Goal: Task Accomplishment & Management: Complete application form

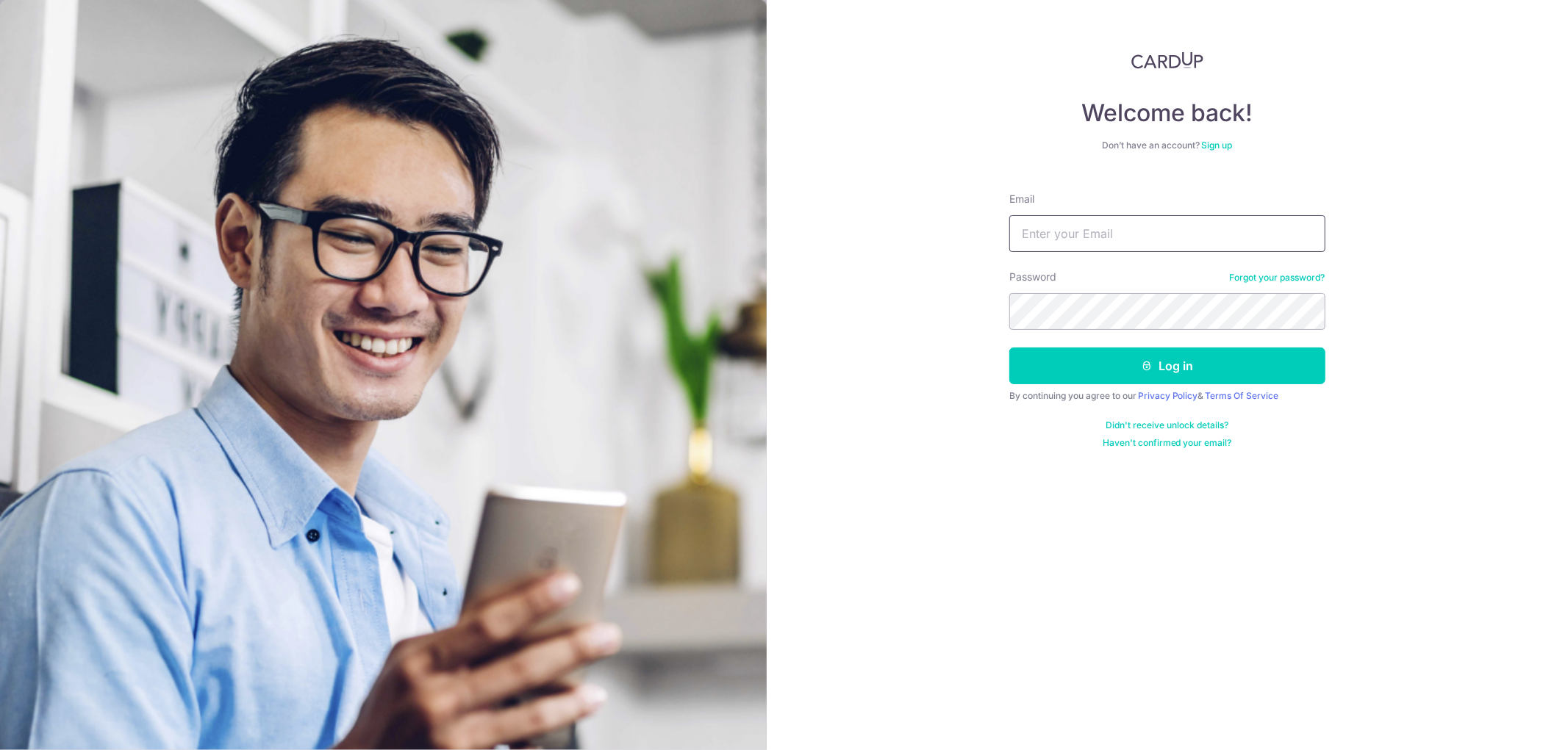
click at [1123, 221] on input "Email" at bounding box center [1167, 234] width 316 height 36
type input "[EMAIL_ADDRESS][DOMAIN_NAME]"
click at [1009, 348] on button "Log in" at bounding box center [1167, 366] width 316 height 36
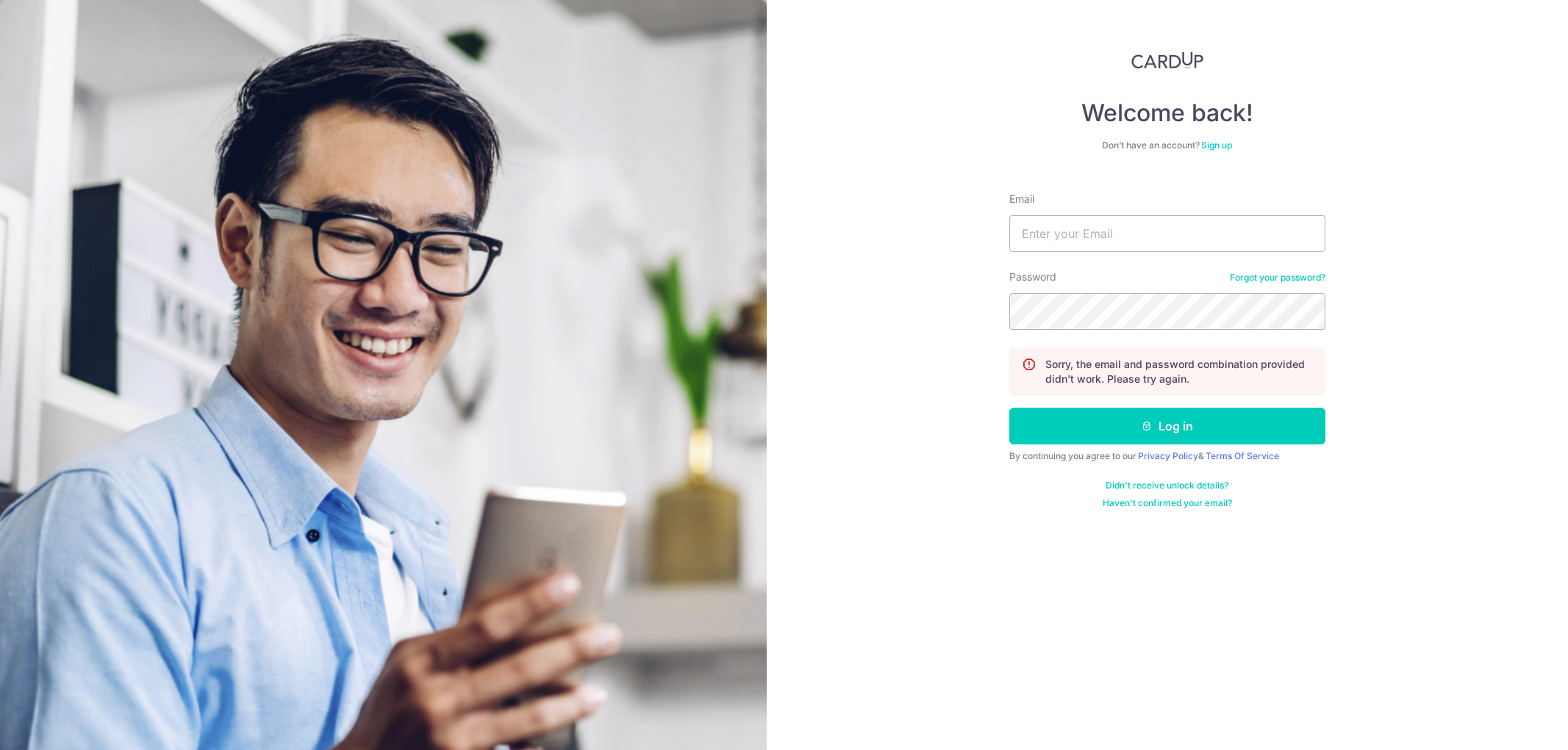
click at [1132, 231] on input "Email" at bounding box center [1167, 234] width 316 height 36
type input "jefry_santhosam@hotmail.com"
click at [973, 311] on div "Welcome back! Don’t have an account? Sign up Email jefry_santhosam@hotmail.com …" at bounding box center [1167, 375] width 802 height 750
click at [792, 321] on div "Welcome back! Don’t have an account? Sign up Email jefry_santhosam@hotmail.com …" at bounding box center [1167, 375] width 802 height 750
click at [1062, 424] on button "Log in" at bounding box center [1167, 426] width 316 height 36
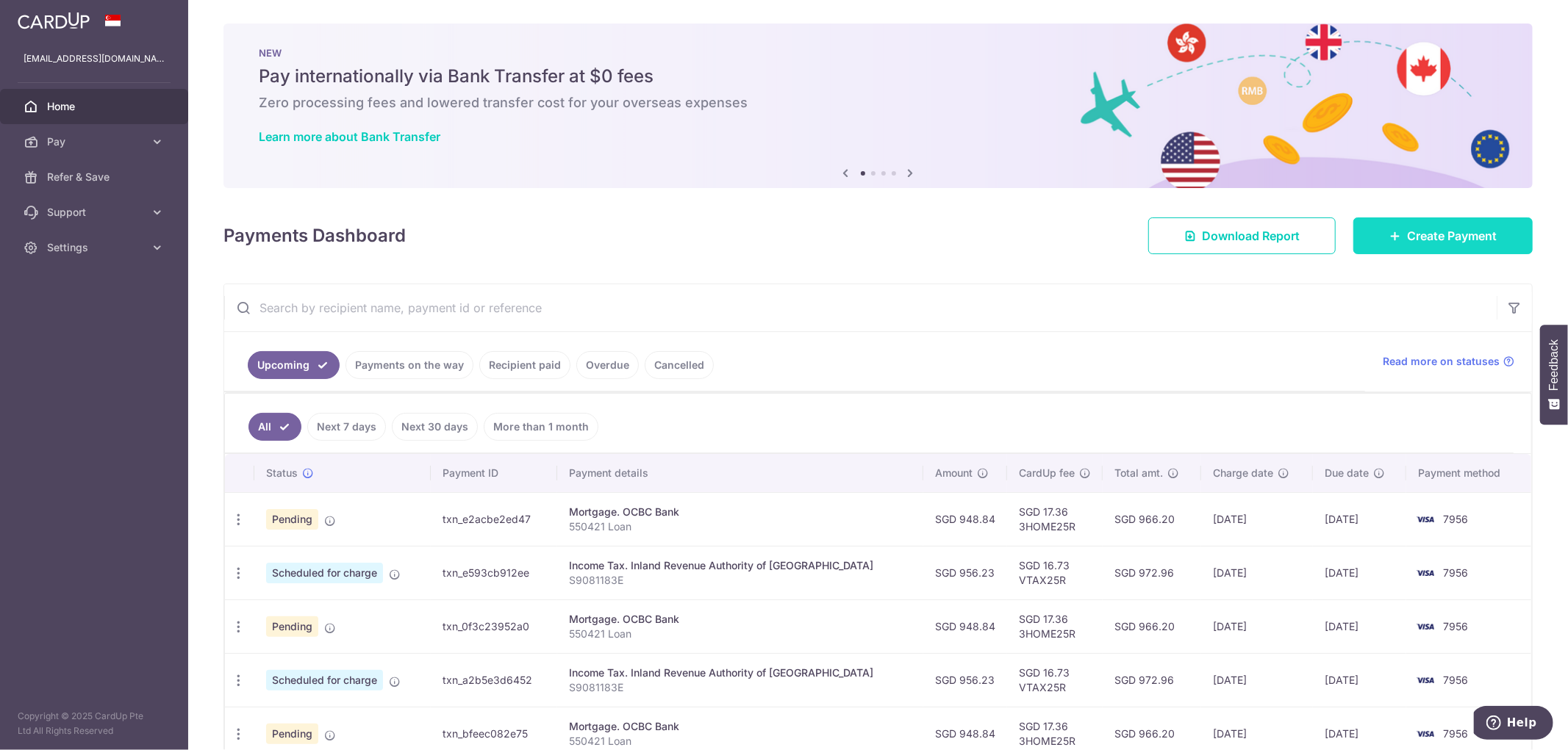
click at [1390, 238] on icon at bounding box center [1395, 236] width 11 height 11
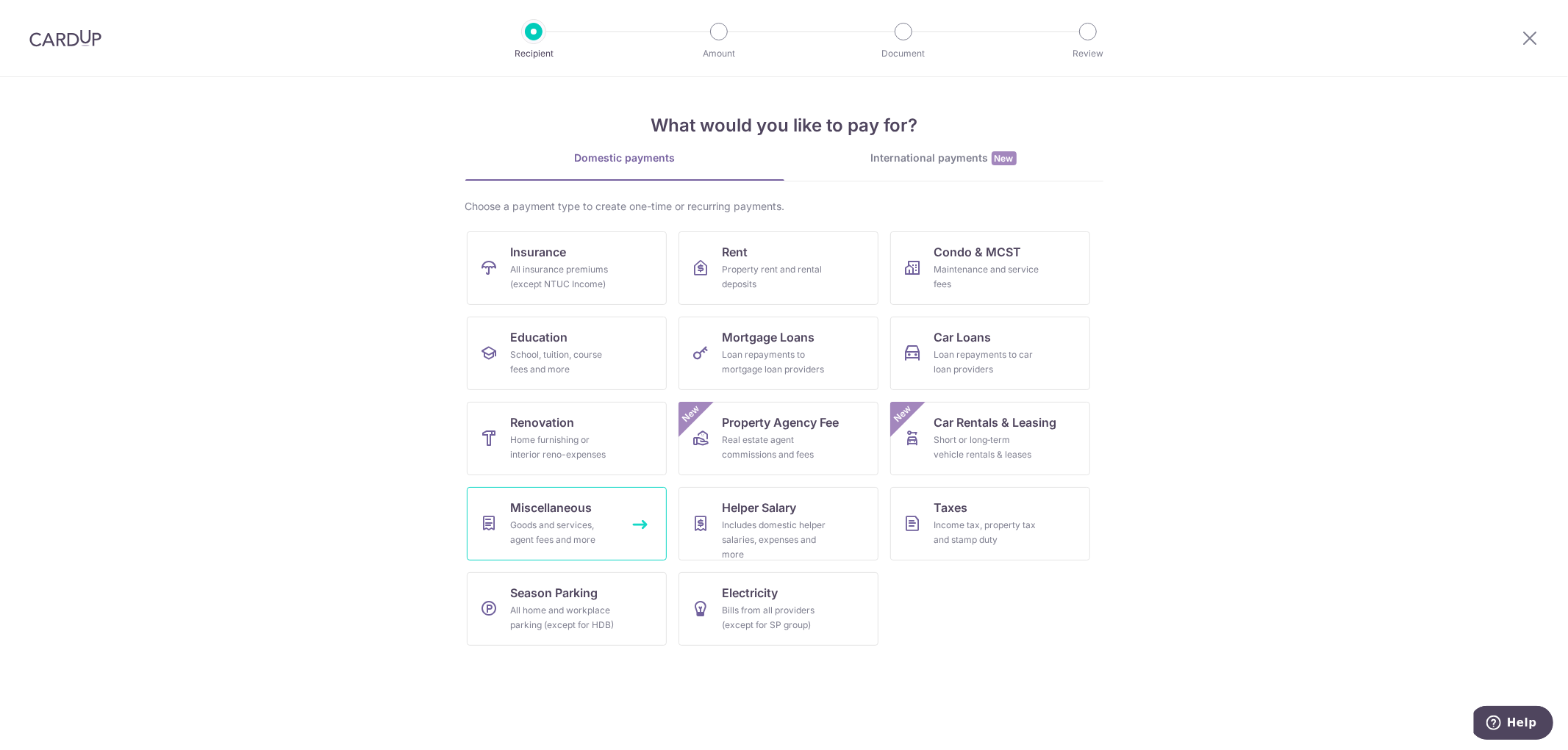
click at [640, 521] on link "Miscellaneous Goods and services, agent fees and more" at bounding box center [566, 524] width 200 height 74
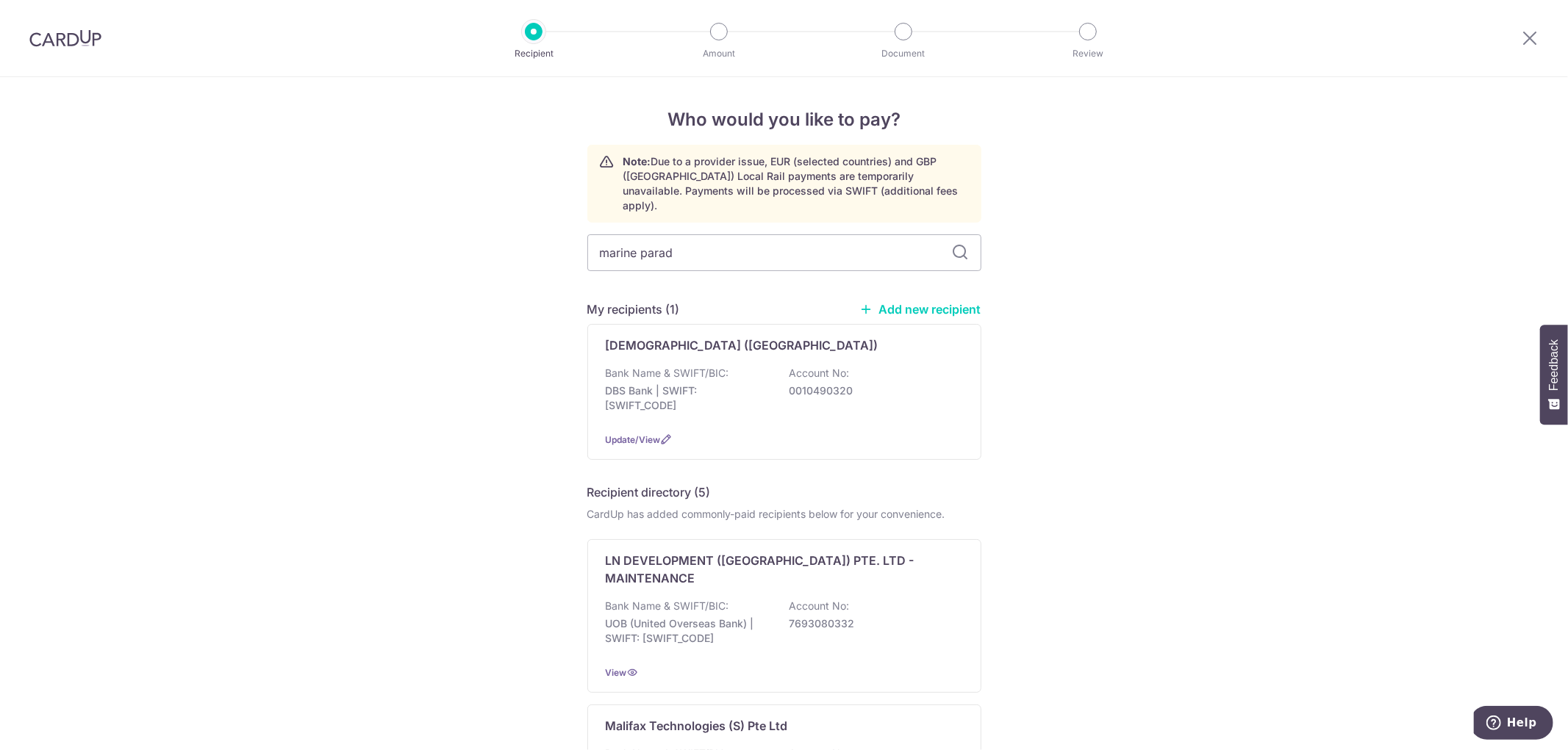
type input "marine parade"
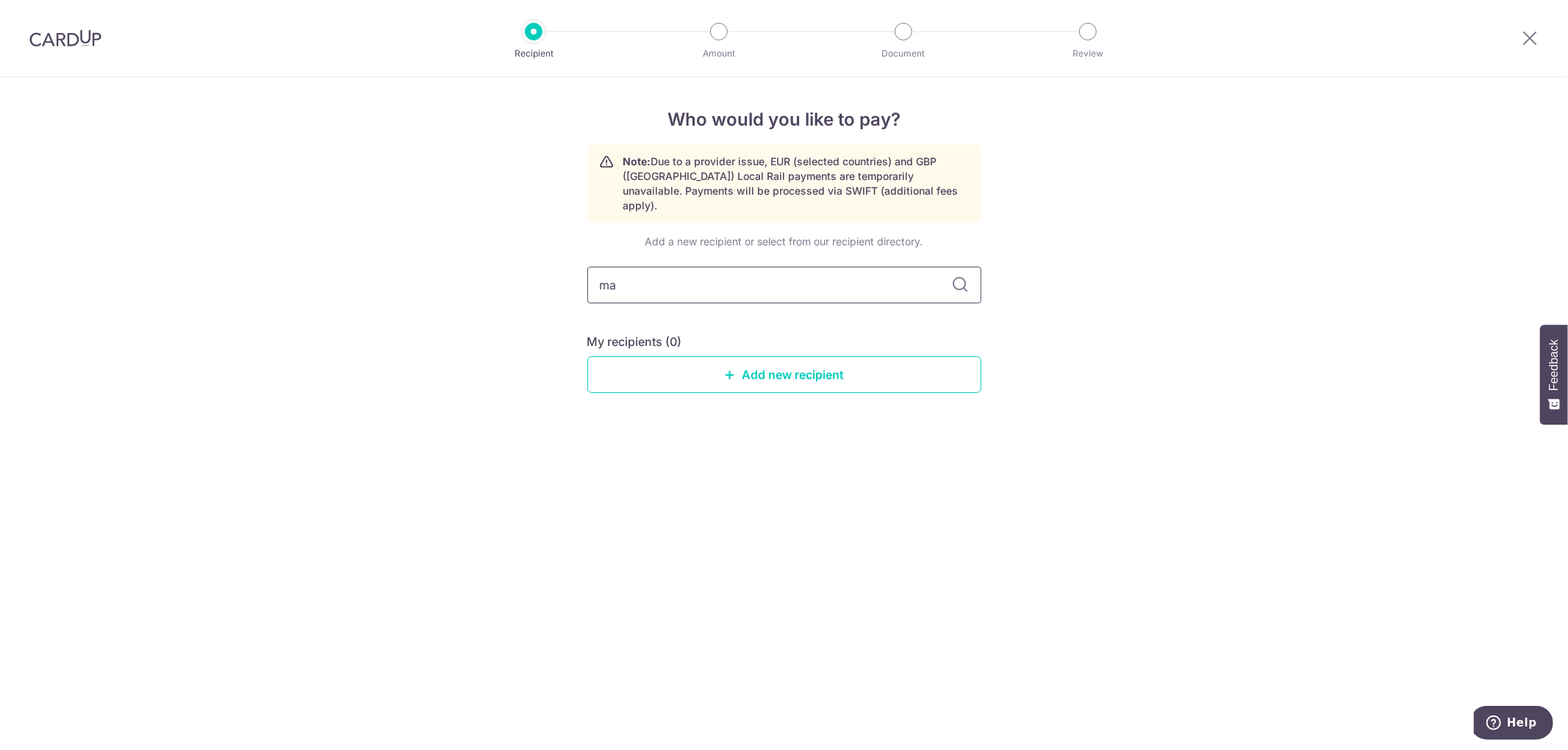
type input "m"
click at [1020, 494] on div "Who would you like to pay? Note: Due to a provider issue, EUR (selected countri…" at bounding box center [784, 414] width 1568 height 673
click at [1113, 399] on div "Who would you like to pay? Note: Due to a provider issue, EUR (selected countri…" at bounding box center [784, 414] width 1568 height 673
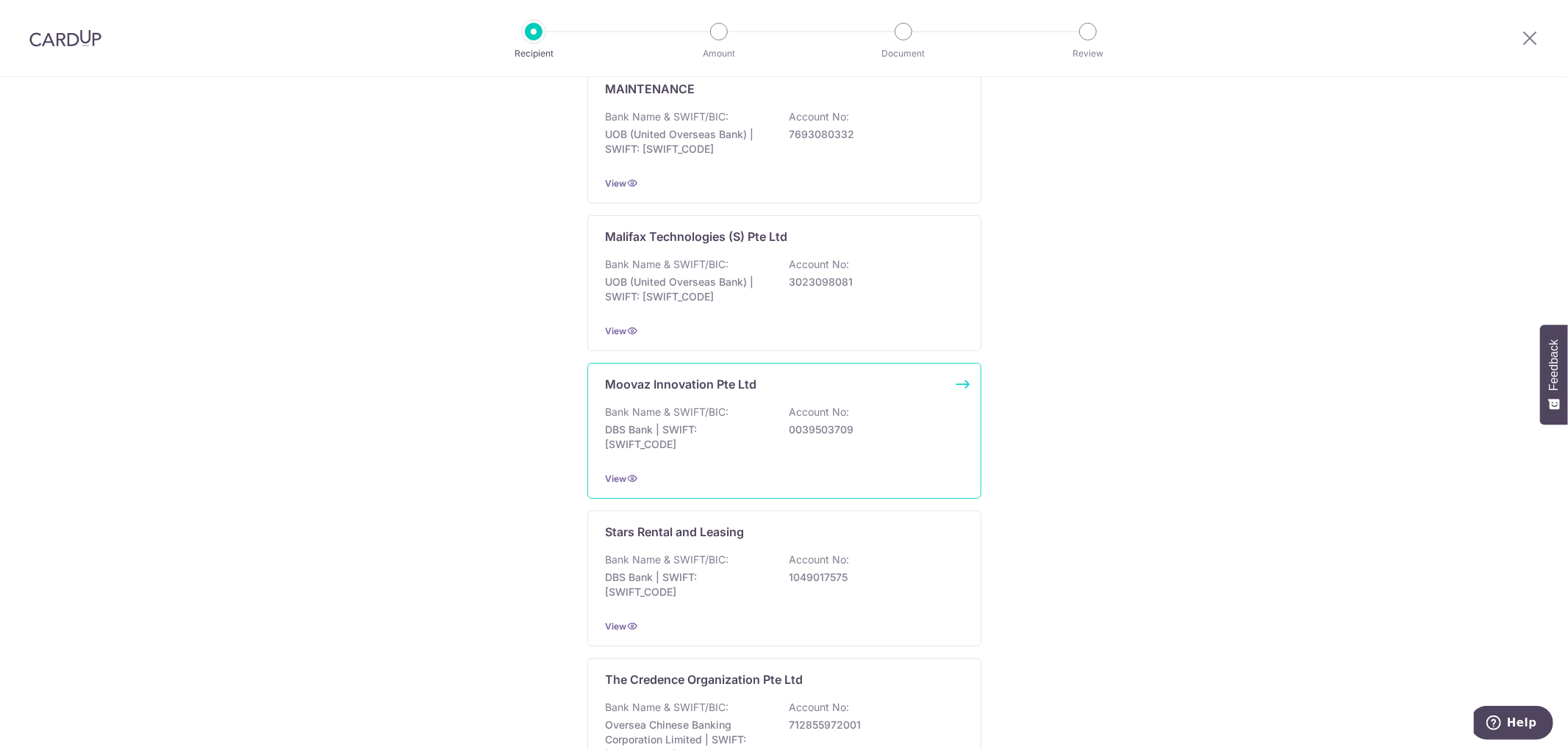
scroll to position [596, 0]
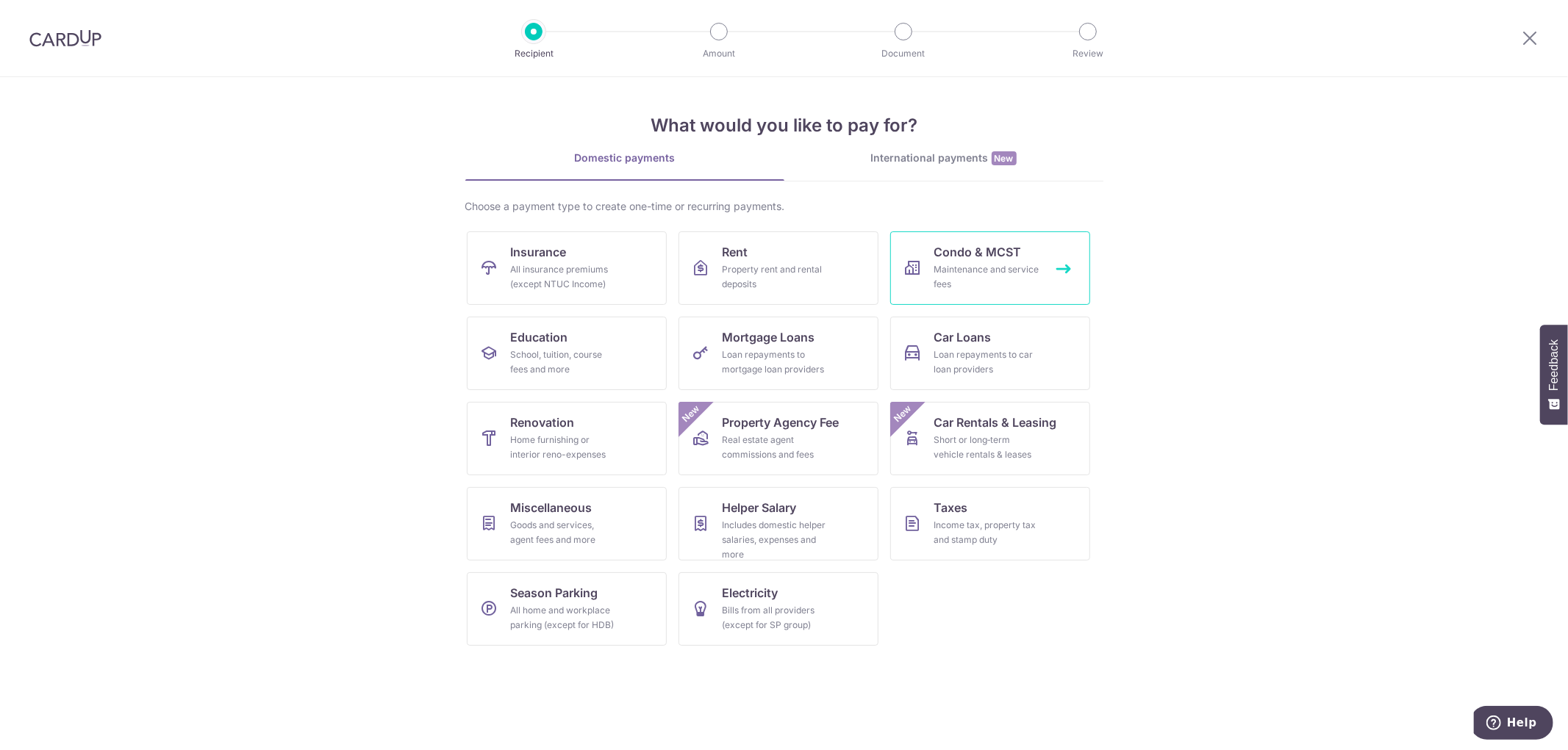
click at [963, 252] on span "Condo & MCST" at bounding box center [978, 252] width 88 height 18
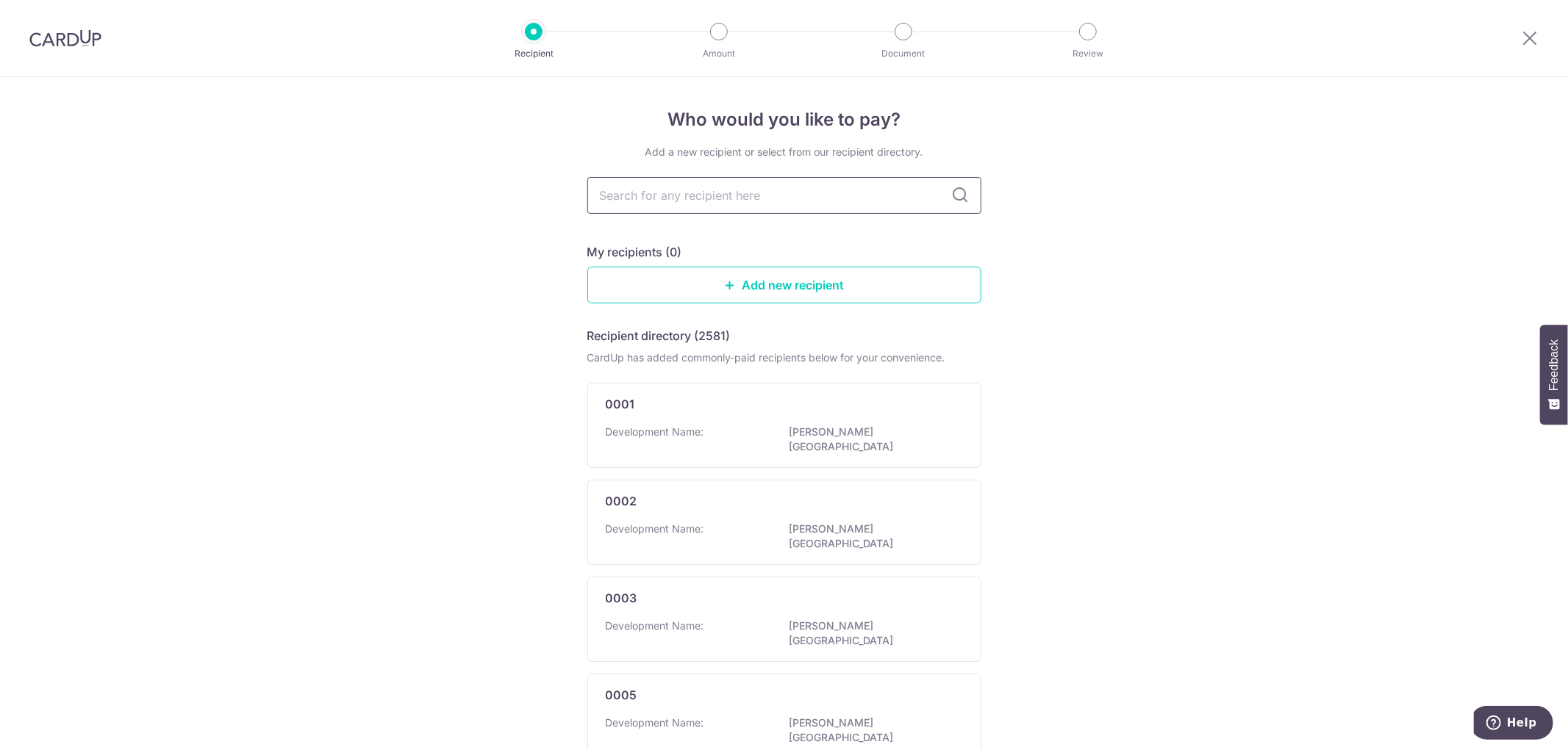
click at [892, 177] on input "text" at bounding box center [784, 195] width 394 height 36
type input "town"
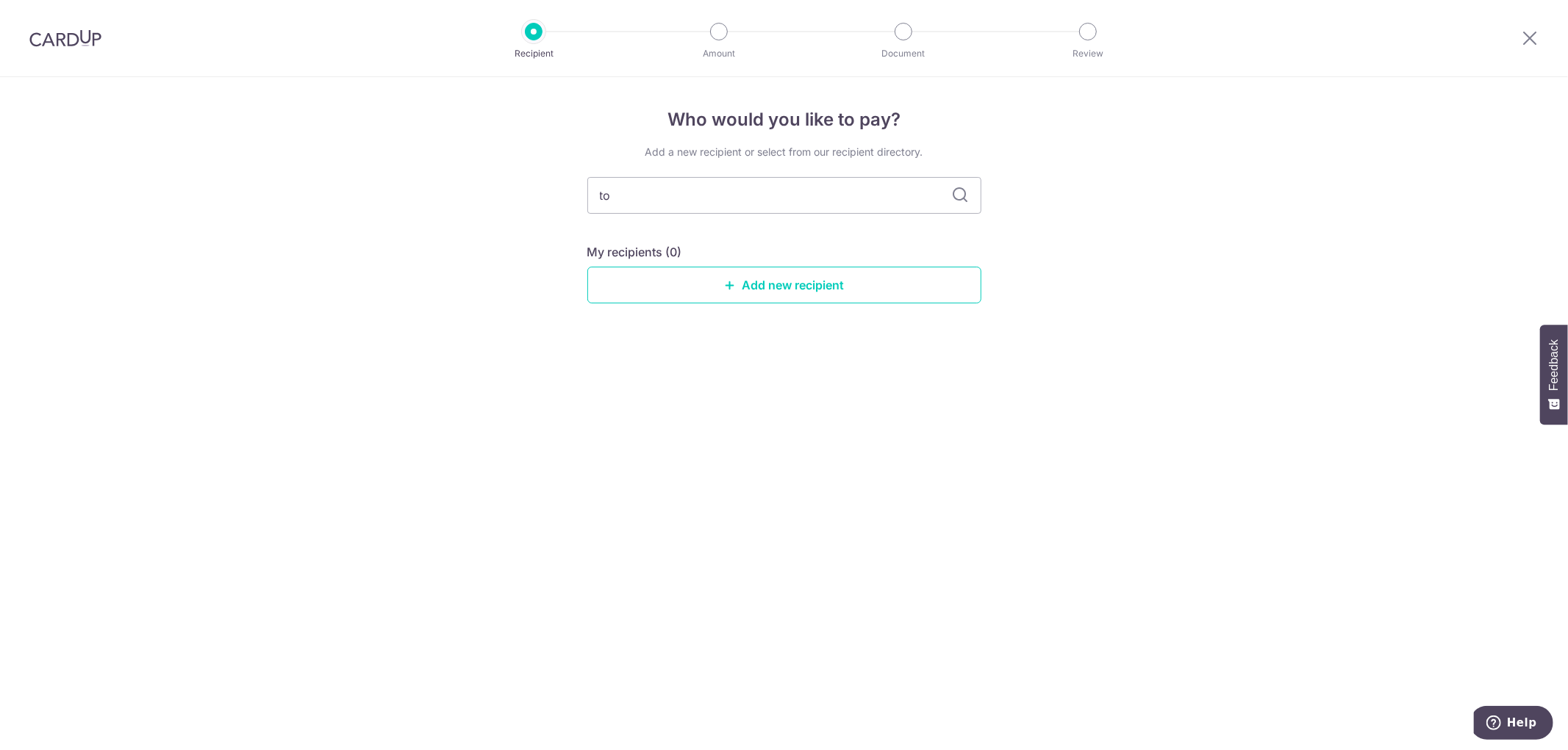
type input "t"
